Goal: Information Seeking & Learning: Learn about a topic

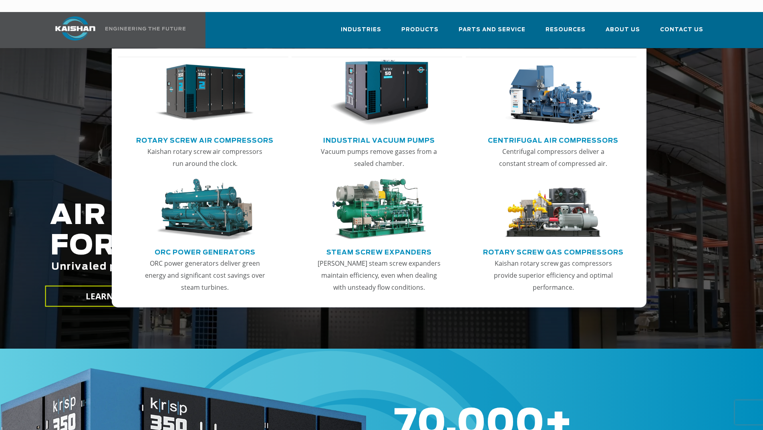
click at [211, 133] on link "Rotary Screw Air Compressors" at bounding box center [204, 139] width 137 height 12
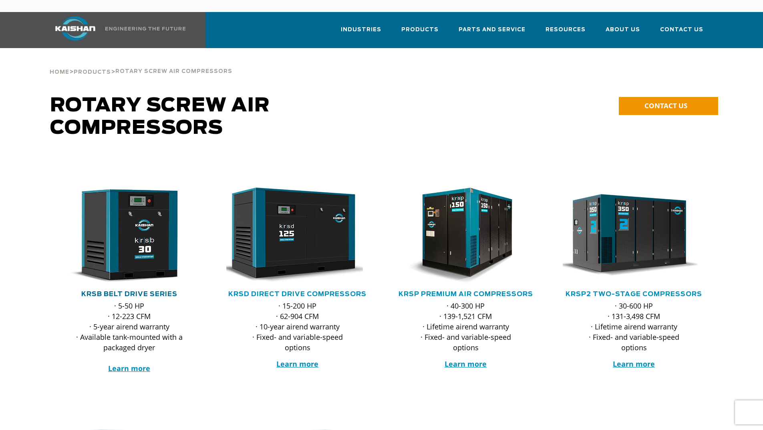
click at [143, 291] on link "KRSB Belt Drive Series" at bounding box center [129, 294] width 96 height 6
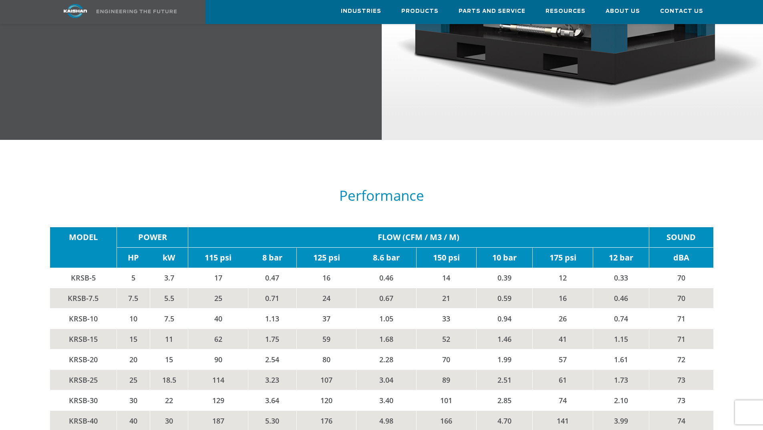
scroll to position [1322, 0]
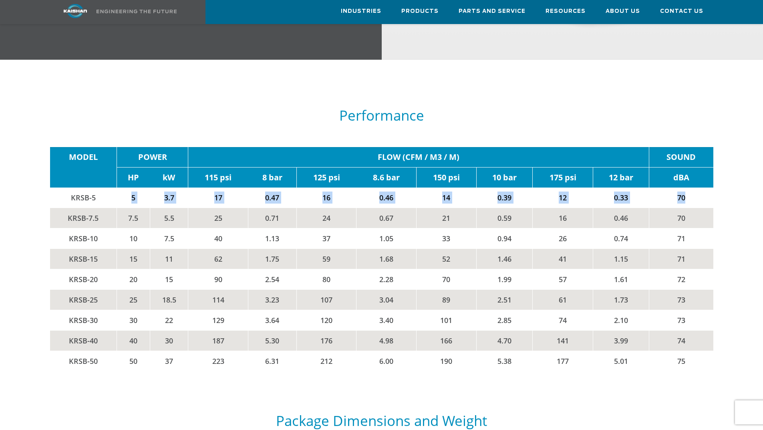
drag, startPoint x: 128, startPoint y: 182, endPoint x: 699, endPoint y: 182, distance: 570.9
click at [699, 188] on tr "KRSB-5 5 3.7 17 0.47 16 0.46 14 0.39 12 0.33 70" at bounding box center [382, 198] width 664 height 20
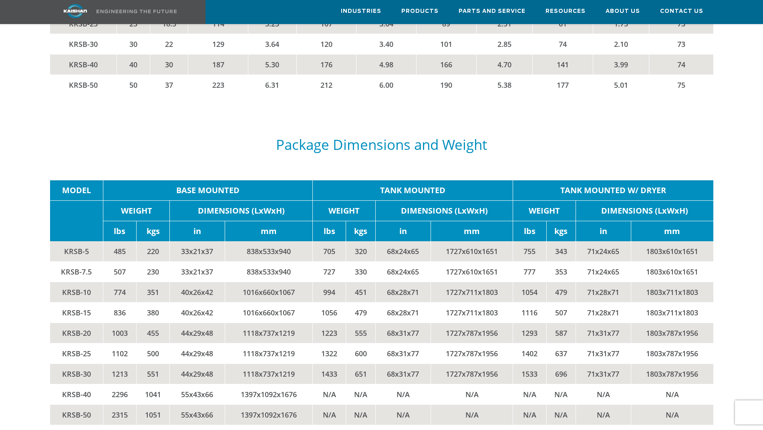
scroll to position [1603, 0]
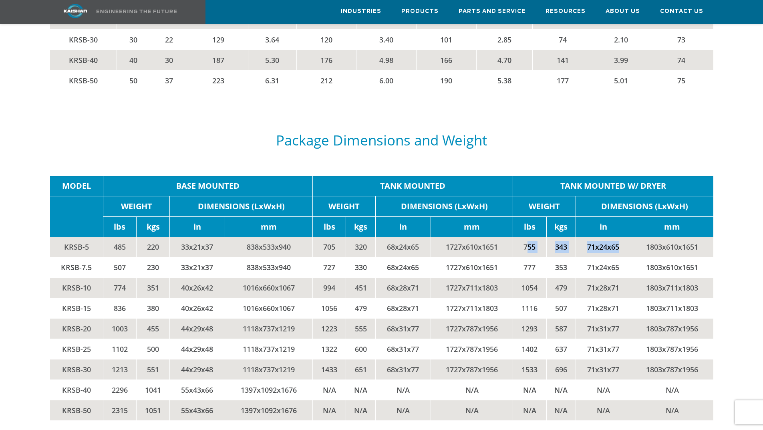
drag, startPoint x: 526, startPoint y: 232, endPoint x: 619, endPoint y: 232, distance: 93.4
click at [620, 237] on tr "KRSB-5 485 220 33x21x37 838x533x940 705 320 68x24x65 1727x610x1651 755 343 71x2…" at bounding box center [382, 247] width 664 height 20
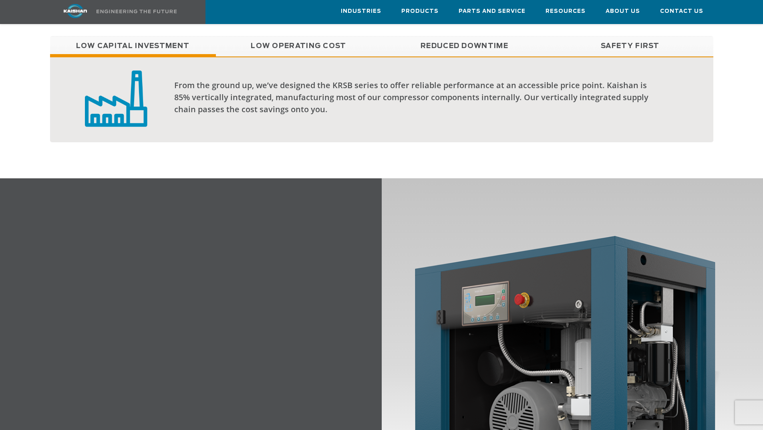
scroll to position [721, 0]
